Goal: Task Accomplishment & Management: Manage account settings

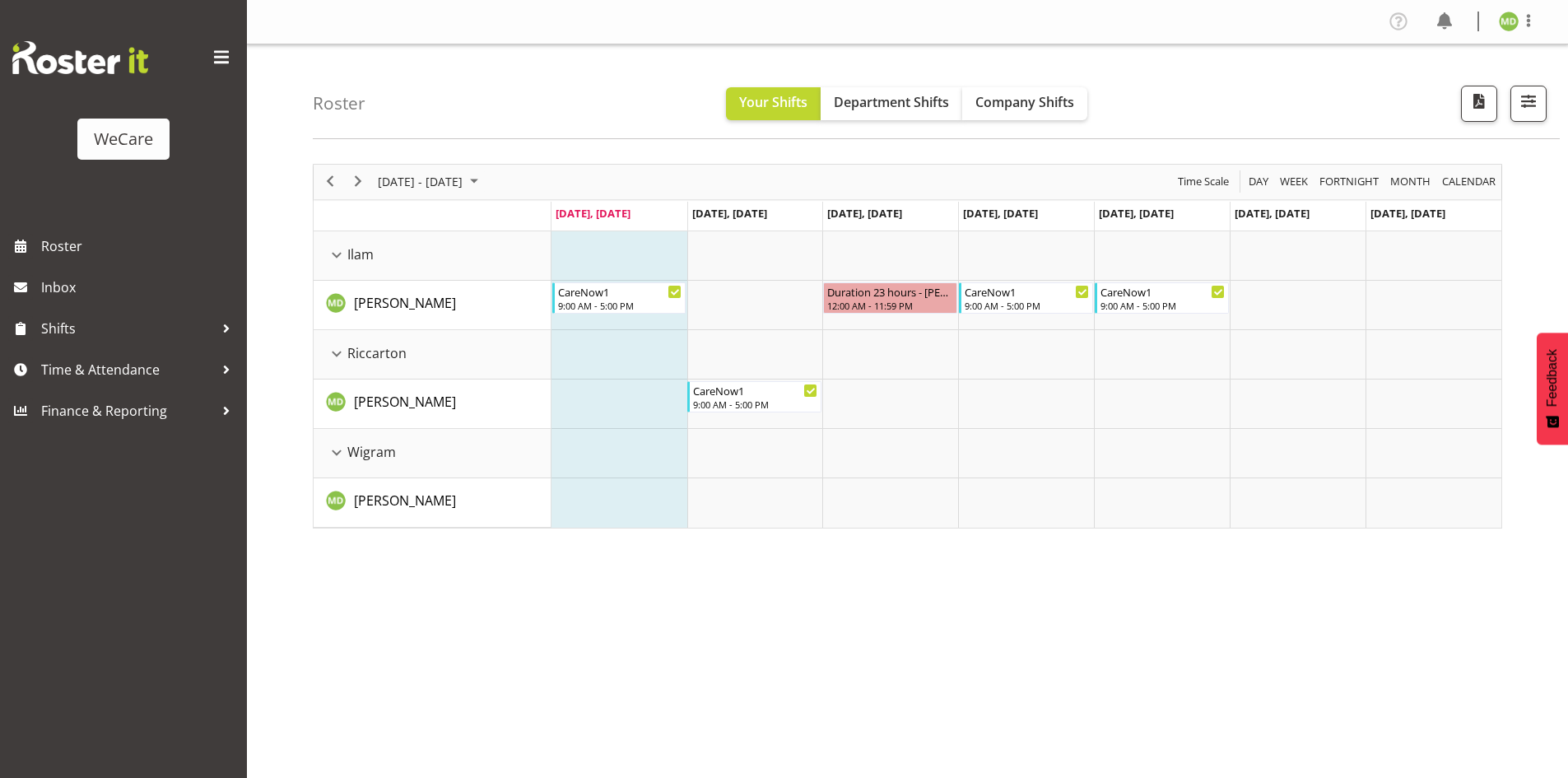
click at [370, 177] on div "next period" at bounding box center [358, 181] width 28 height 35
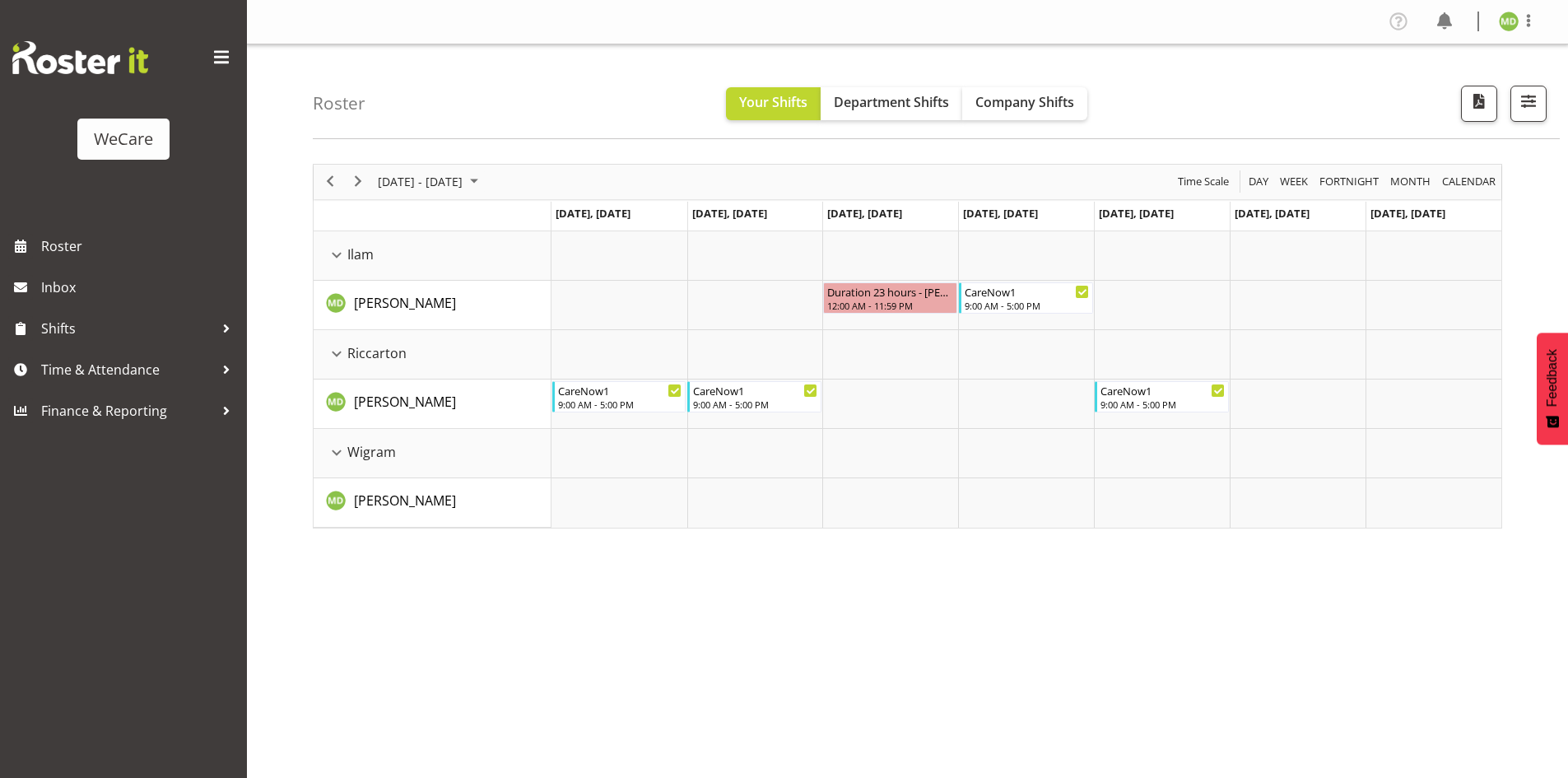
click at [370, 177] on div "next period" at bounding box center [358, 181] width 28 height 35
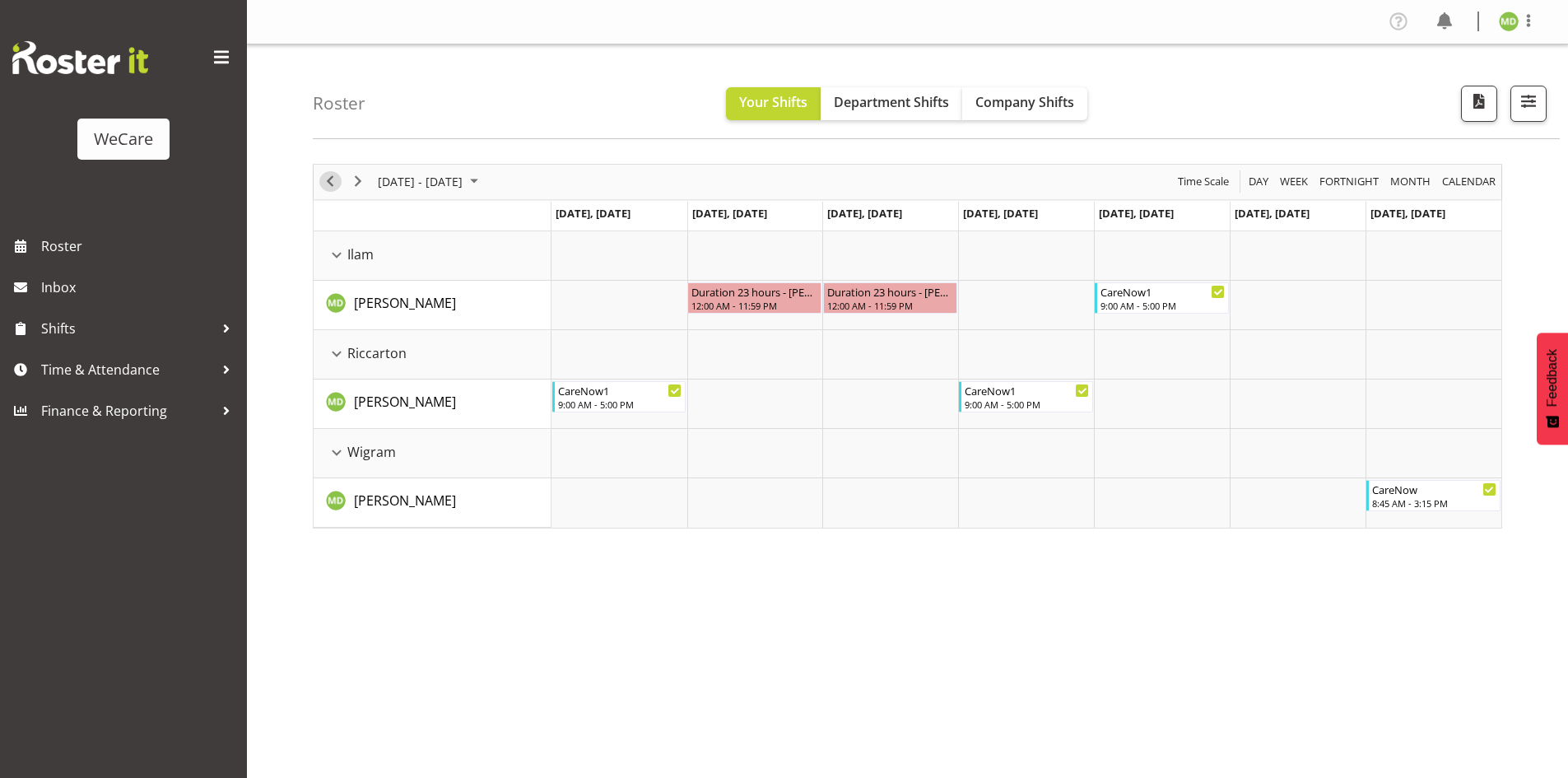
click at [337, 179] on span "Previous" at bounding box center [330, 181] width 20 height 21
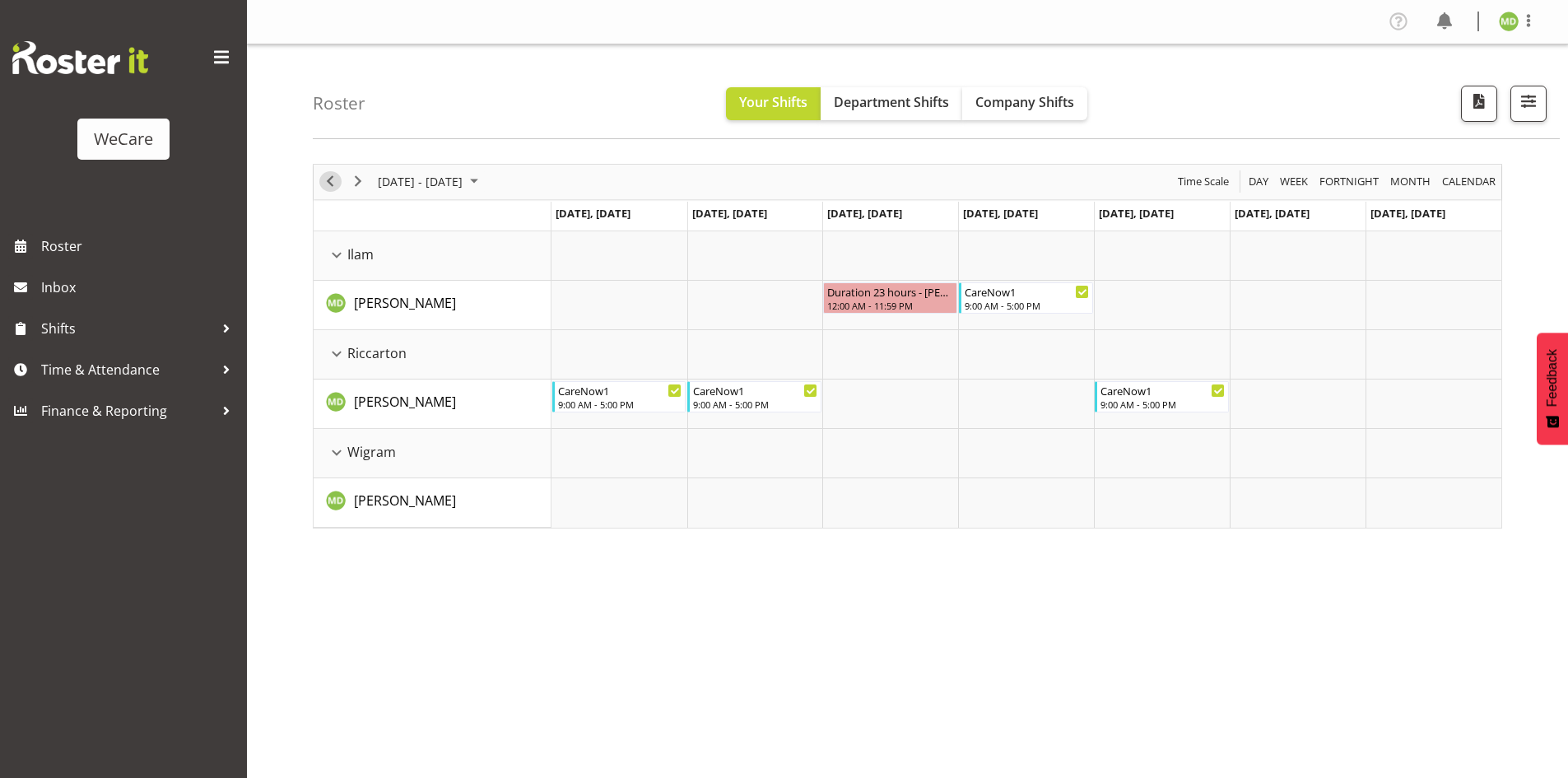
click at [337, 179] on span "Previous" at bounding box center [330, 181] width 20 height 21
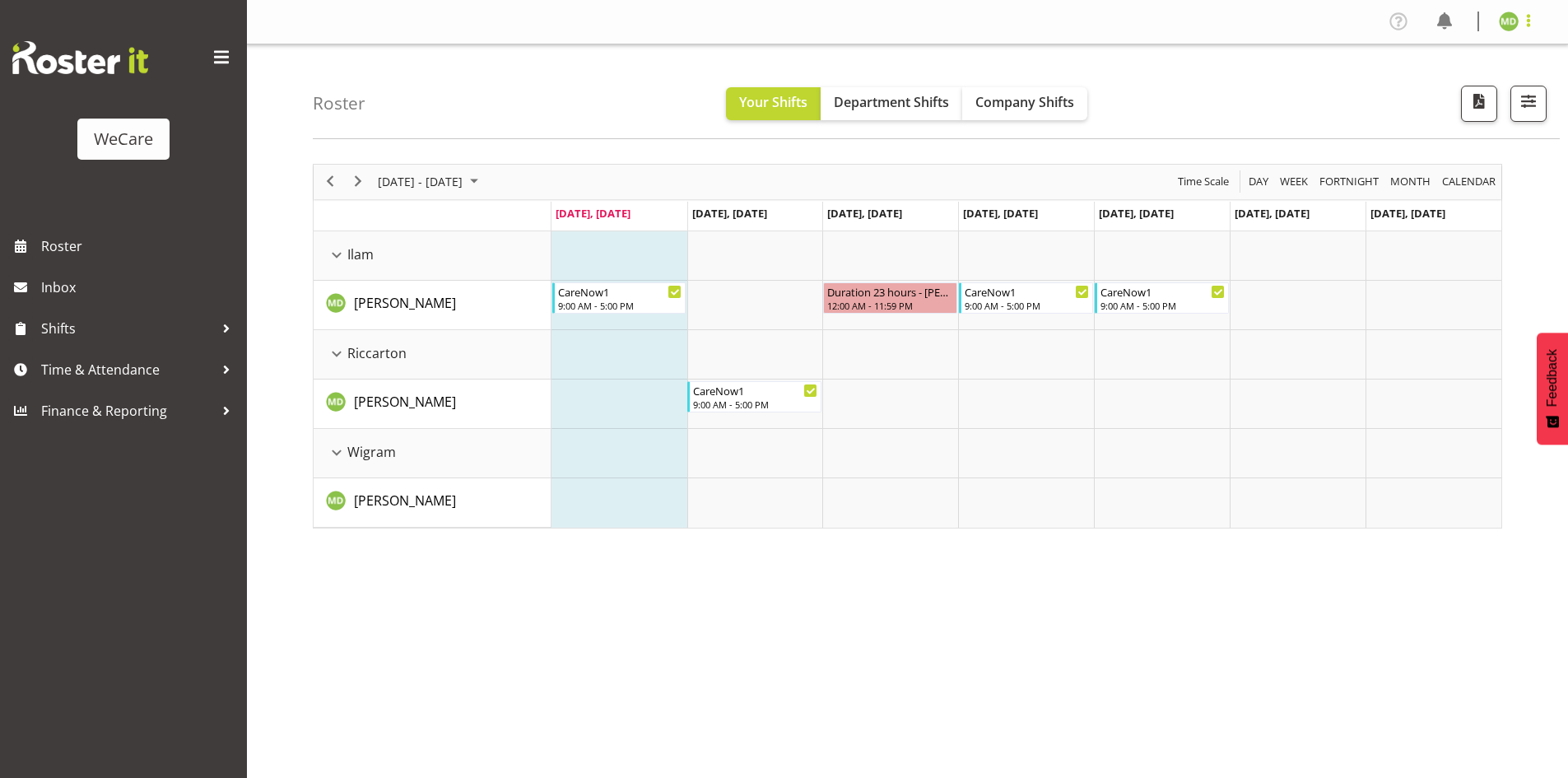
click at [1535, 21] on span at bounding box center [1528, 20] width 20 height 20
click at [1452, 88] on link "Log Out" at bounding box center [1459, 87] width 158 height 30
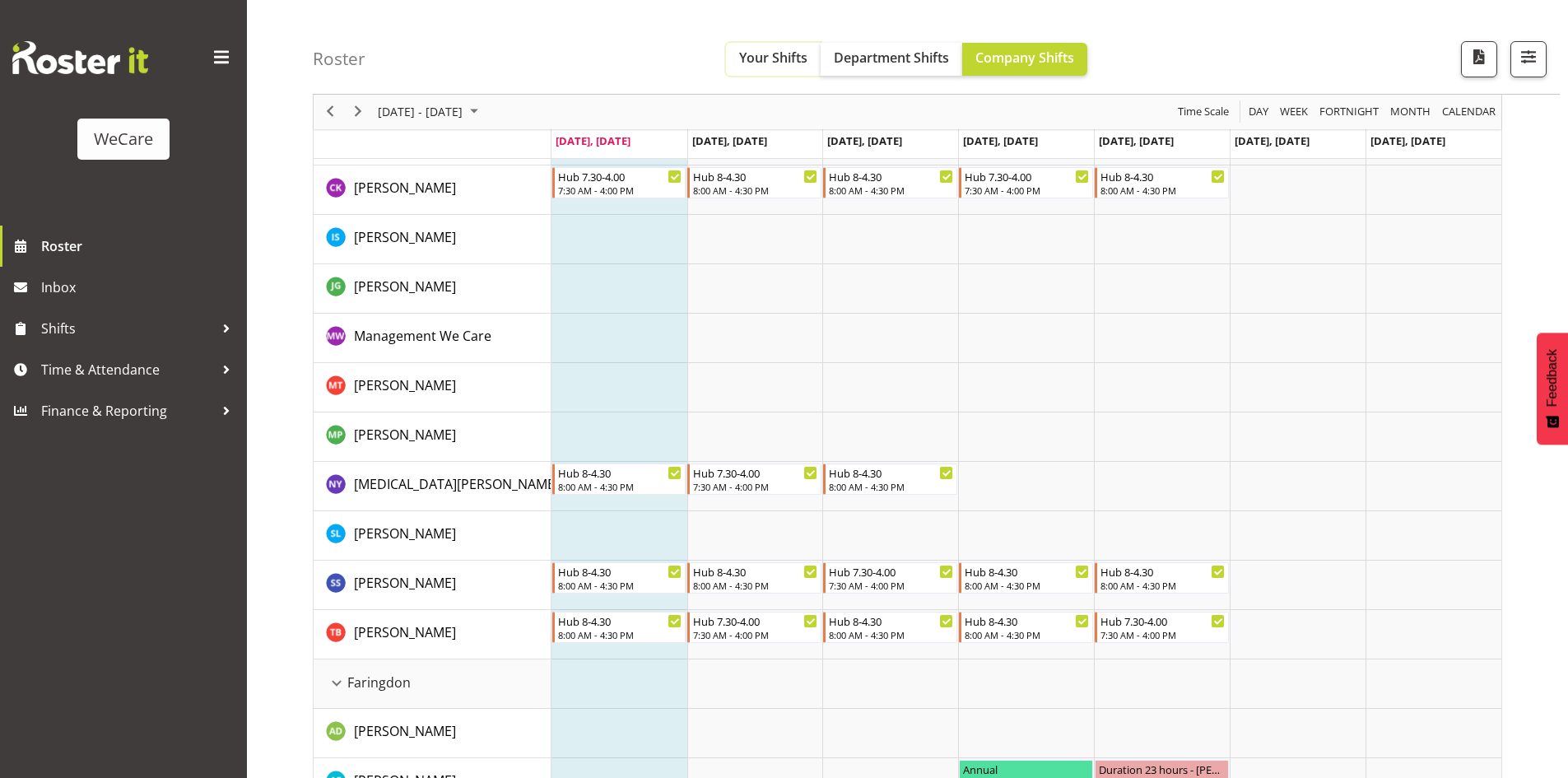
click at [777, 59] on span "Your Shifts" at bounding box center [773, 57] width 68 height 18
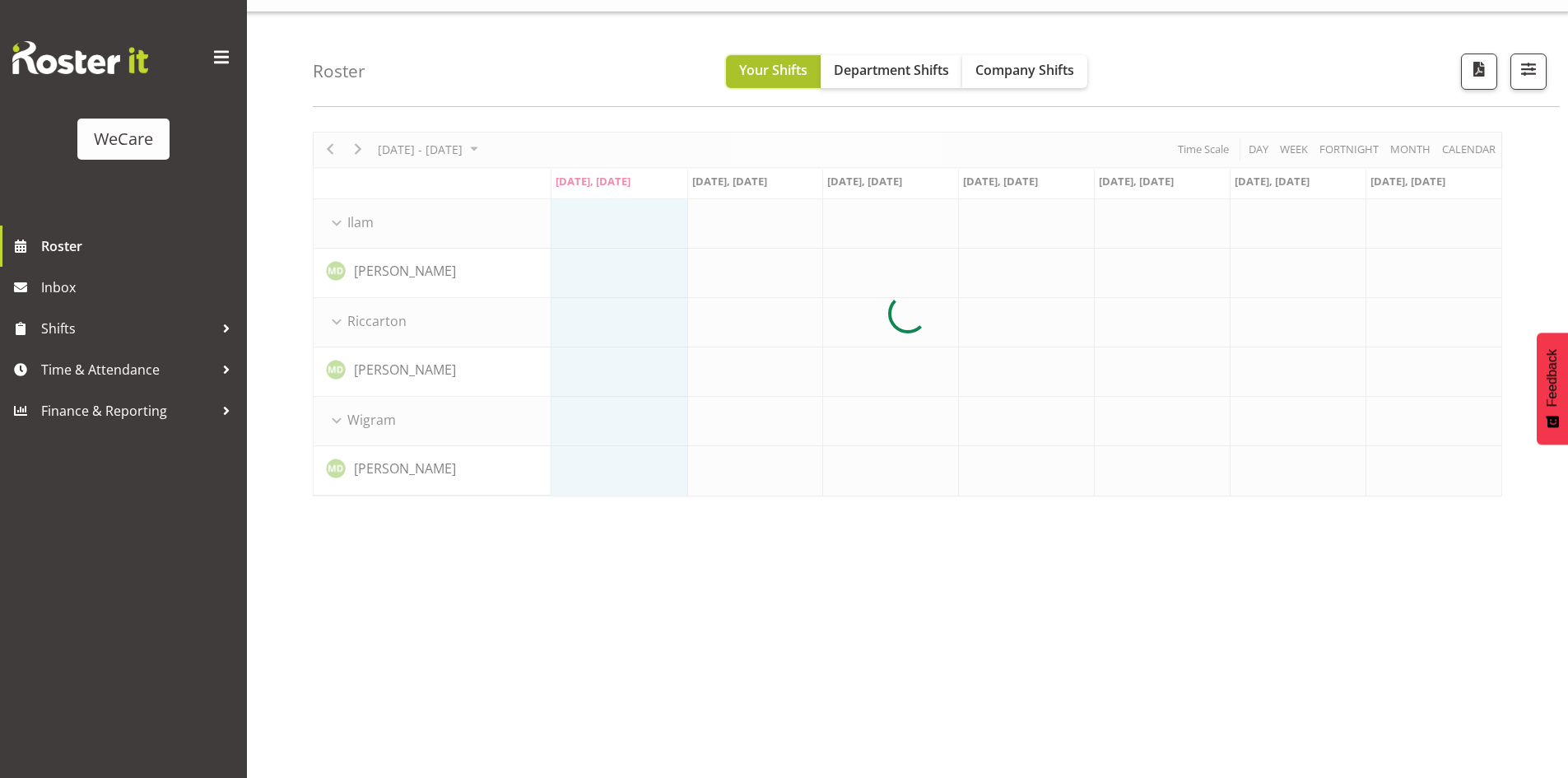
scroll to position [32, 0]
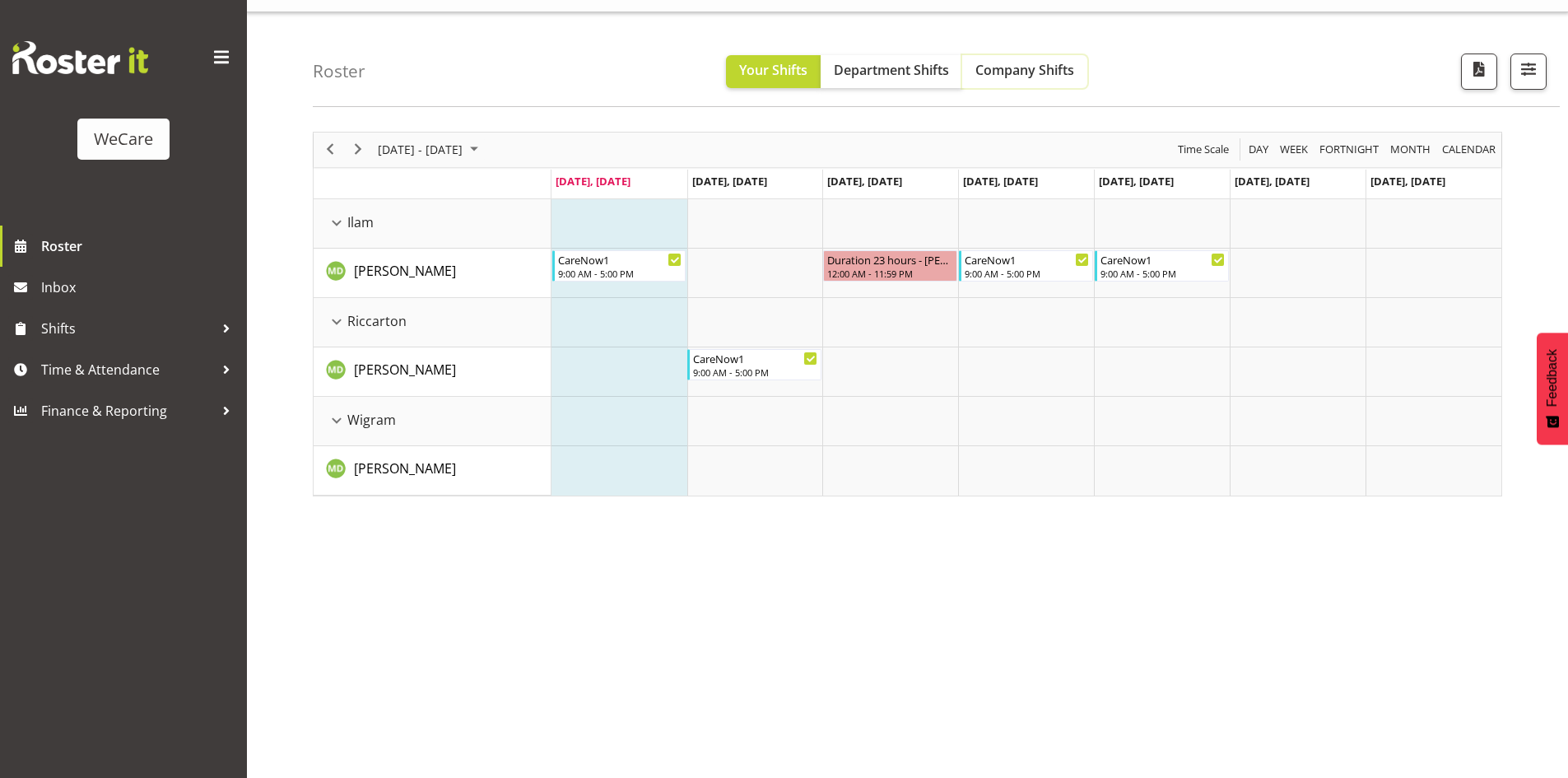
click at [1019, 80] on button "Company Shifts" at bounding box center [1025, 71] width 125 height 33
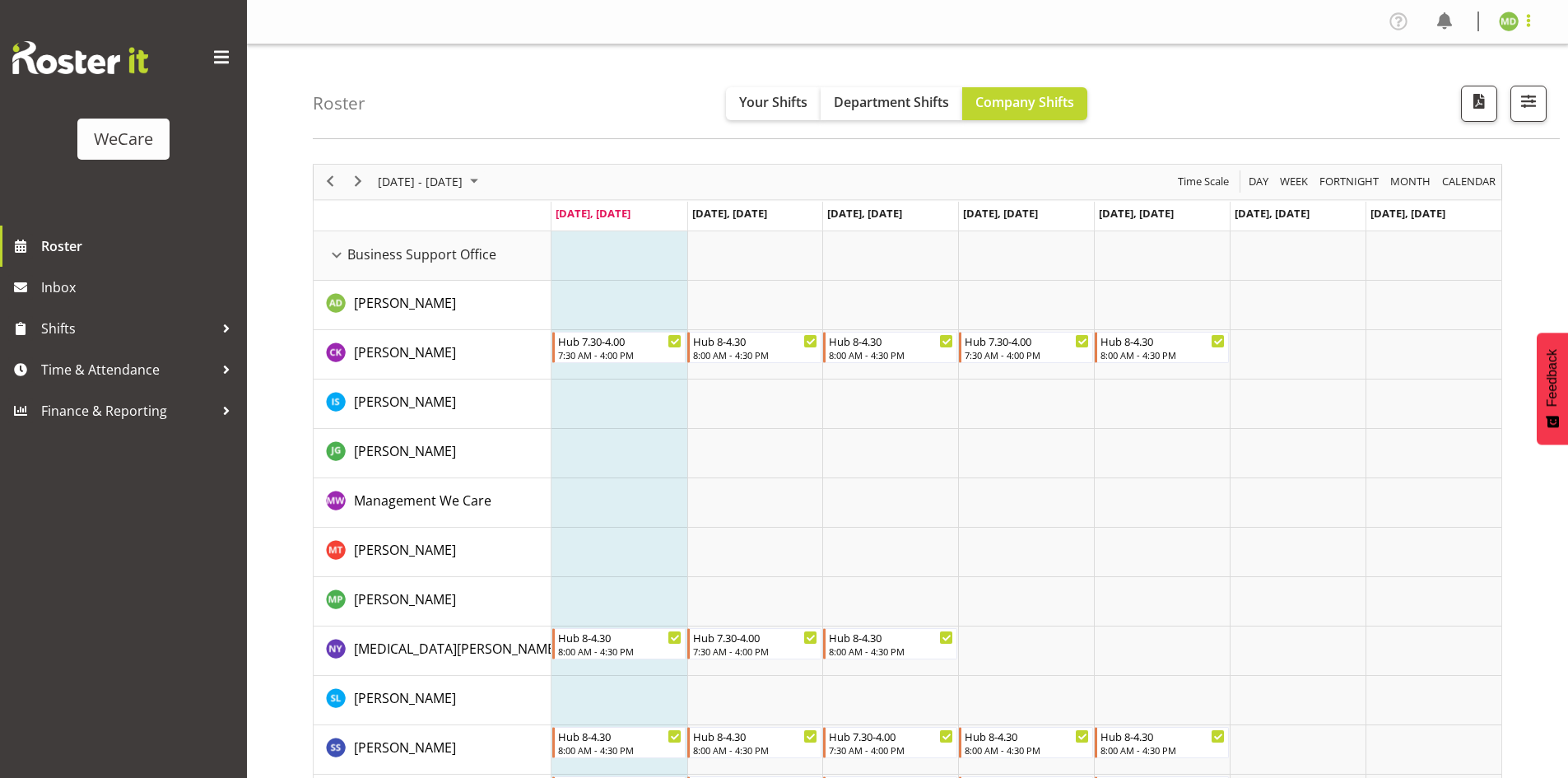
click at [1526, 20] on span at bounding box center [1528, 20] width 20 height 20
drag, startPoint x: 1453, startPoint y: 90, endPoint x: 1433, endPoint y: 71, distance: 27.6
click at [1453, 90] on link "Log Out" at bounding box center [1459, 87] width 158 height 30
